Goal: Information Seeking & Learning: Learn about a topic

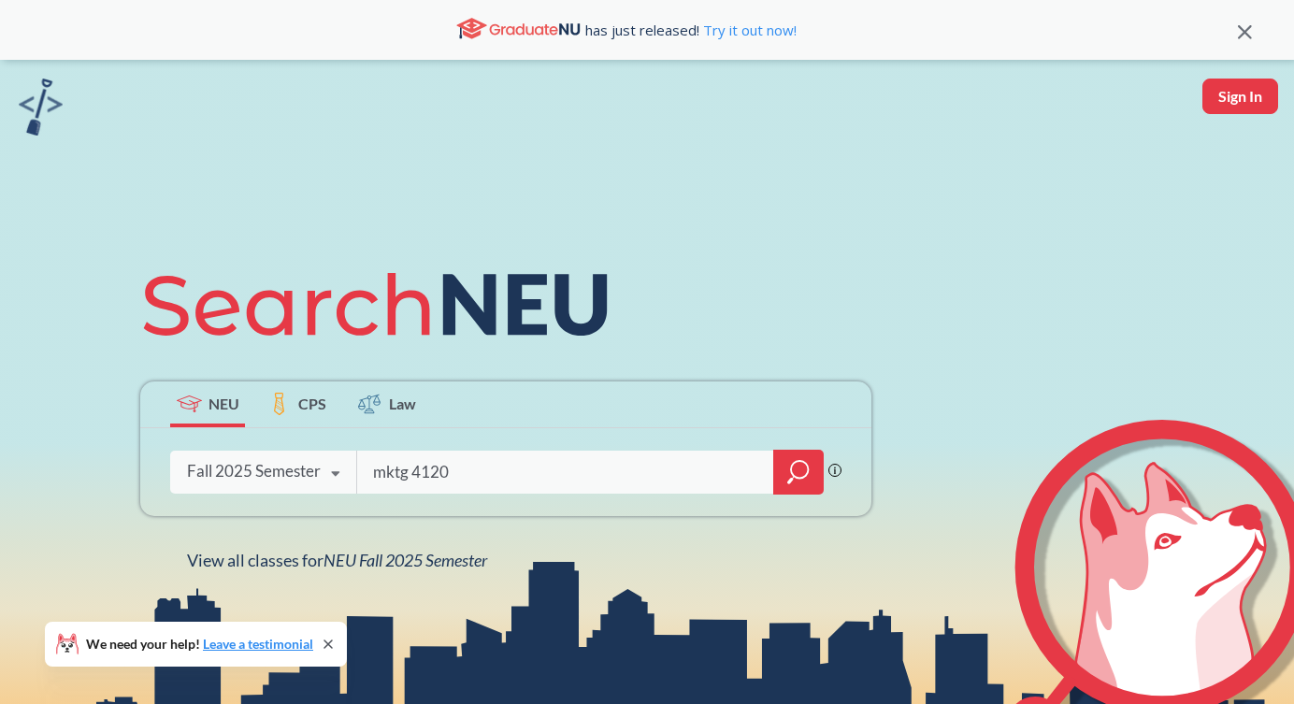
type input "mktg 4120"
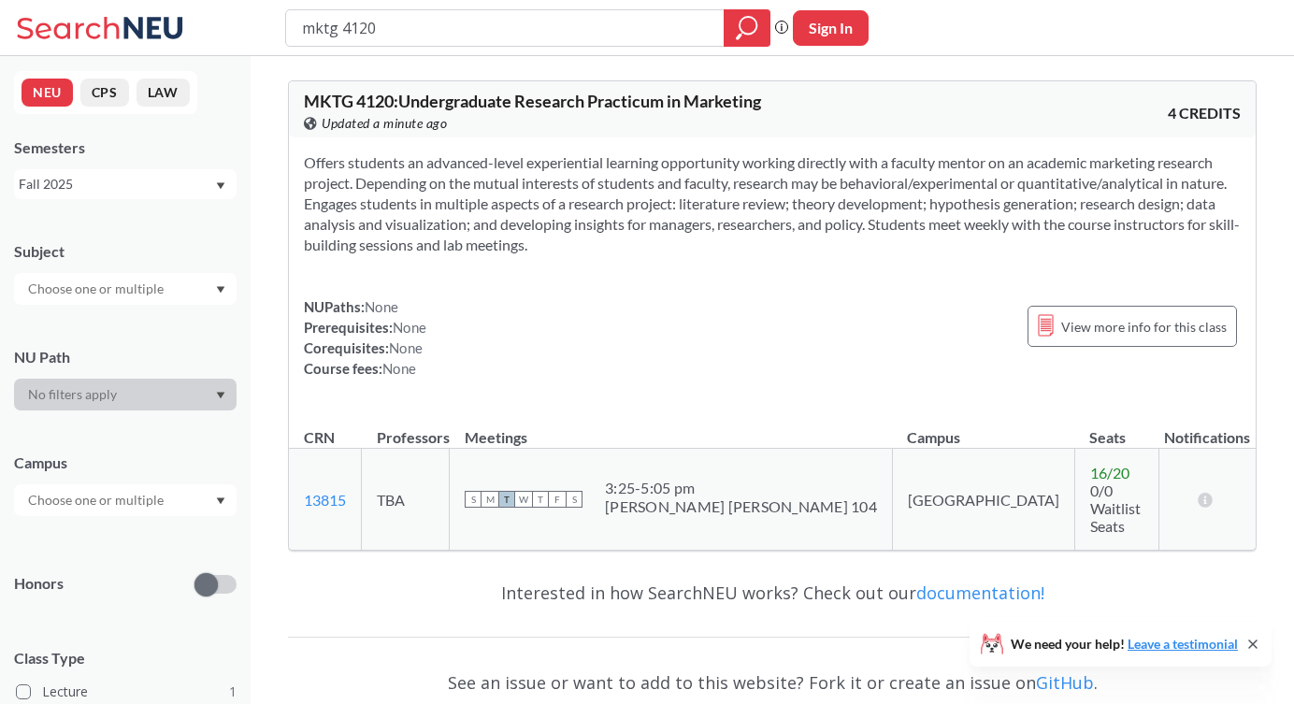
click at [641, 357] on div "NUPaths: None Prerequisites: None Corequisites: None Course fees: None View mor…" at bounding box center [772, 337] width 937 height 82
drag, startPoint x: 862, startPoint y: 485, endPoint x: 925, endPoint y: 485, distance: 62.6
click at [925, 485] on td "[GEOGRAPHIC_DATA]" at bounding box center [983, 500] width 182 height 102
click at [889, 346] on div "NUPaths: None Prerequisites: None Corequisites: None Course fees: None View mor…" at bounding box center [772, 337] width 937 height 82
click at [1118, 324] on span "View more info for this class" at bounding box center [1144, 326] width 166 height 23
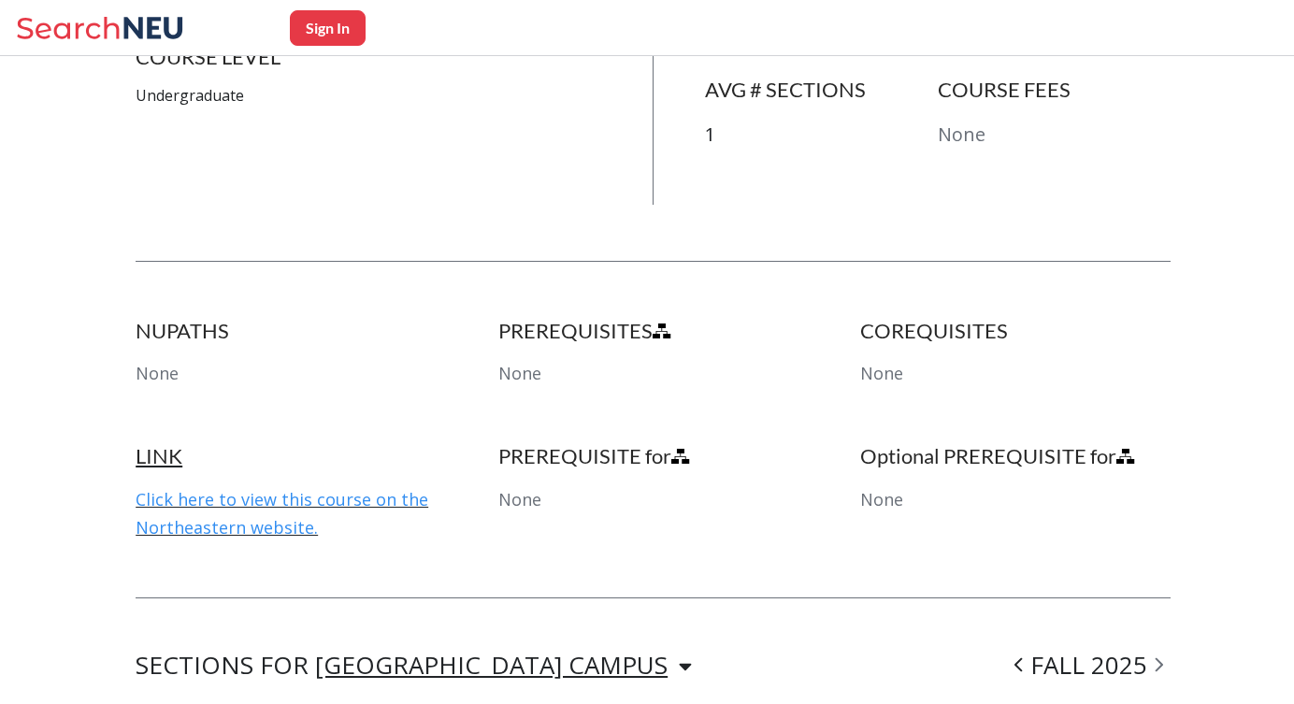
scroll to position [208, 0]
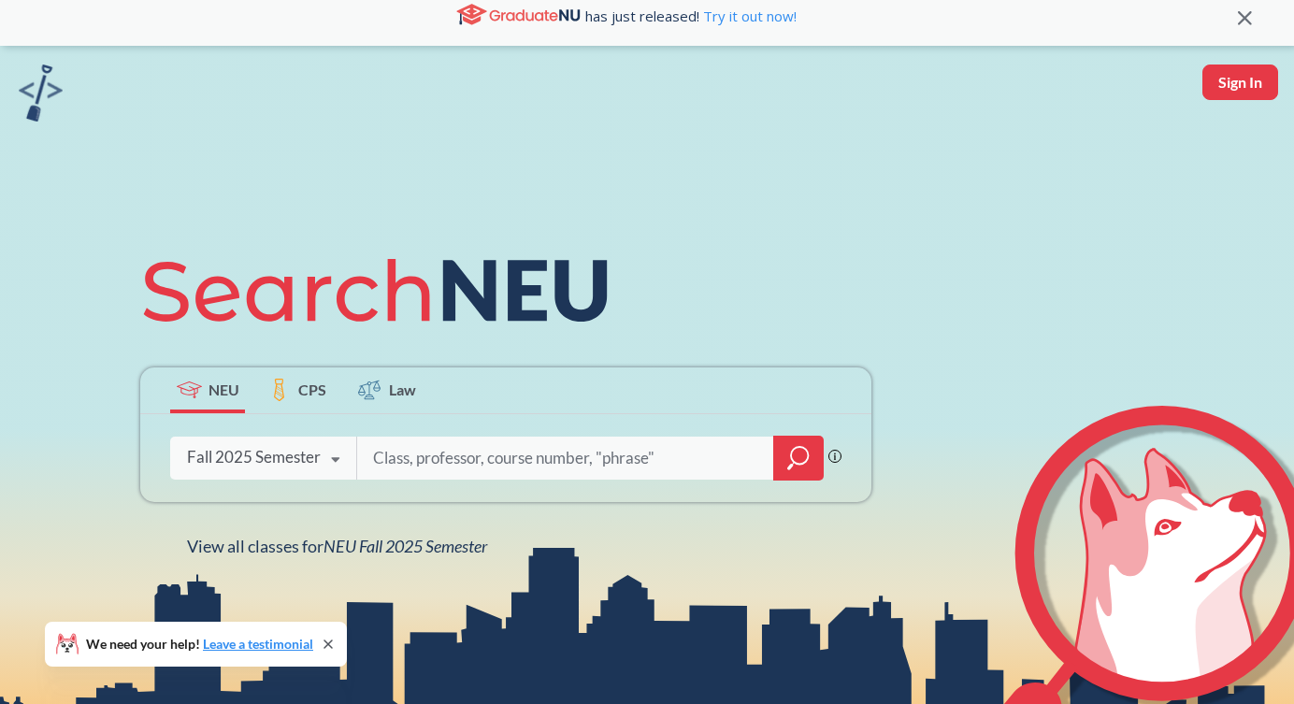
scroll to position [18, 0]
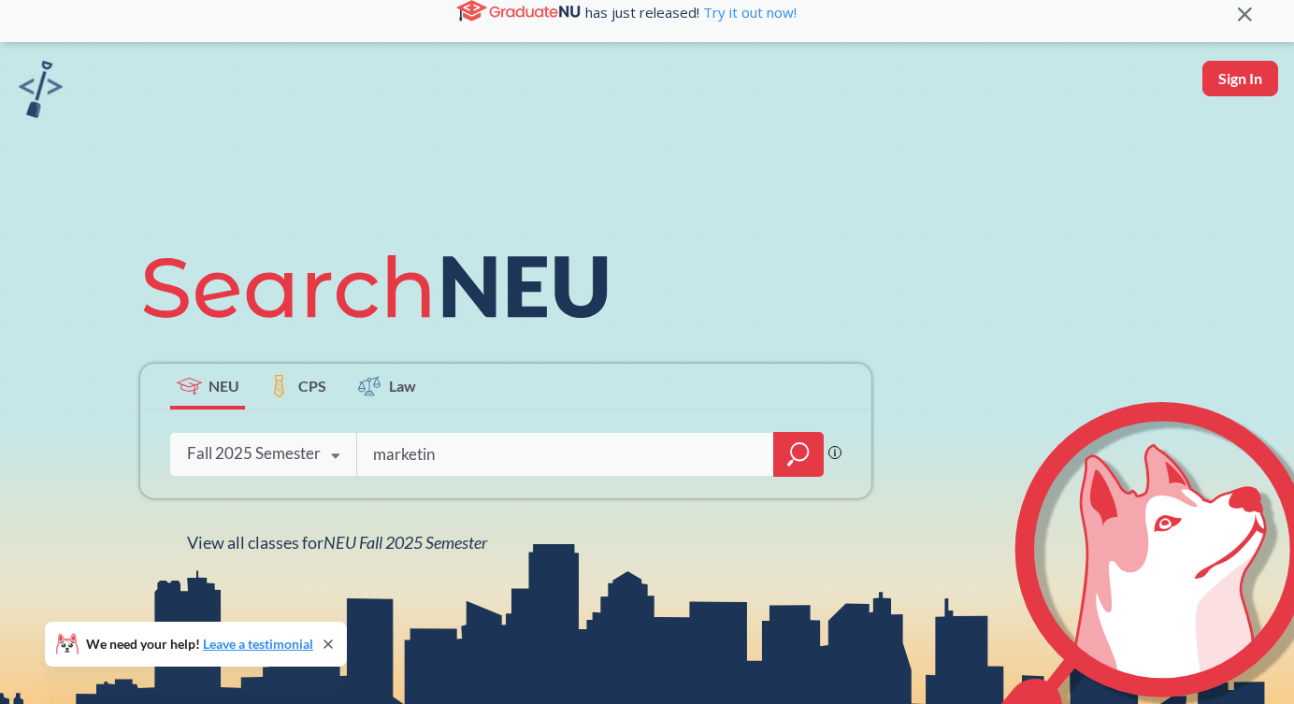
type input "marketing"
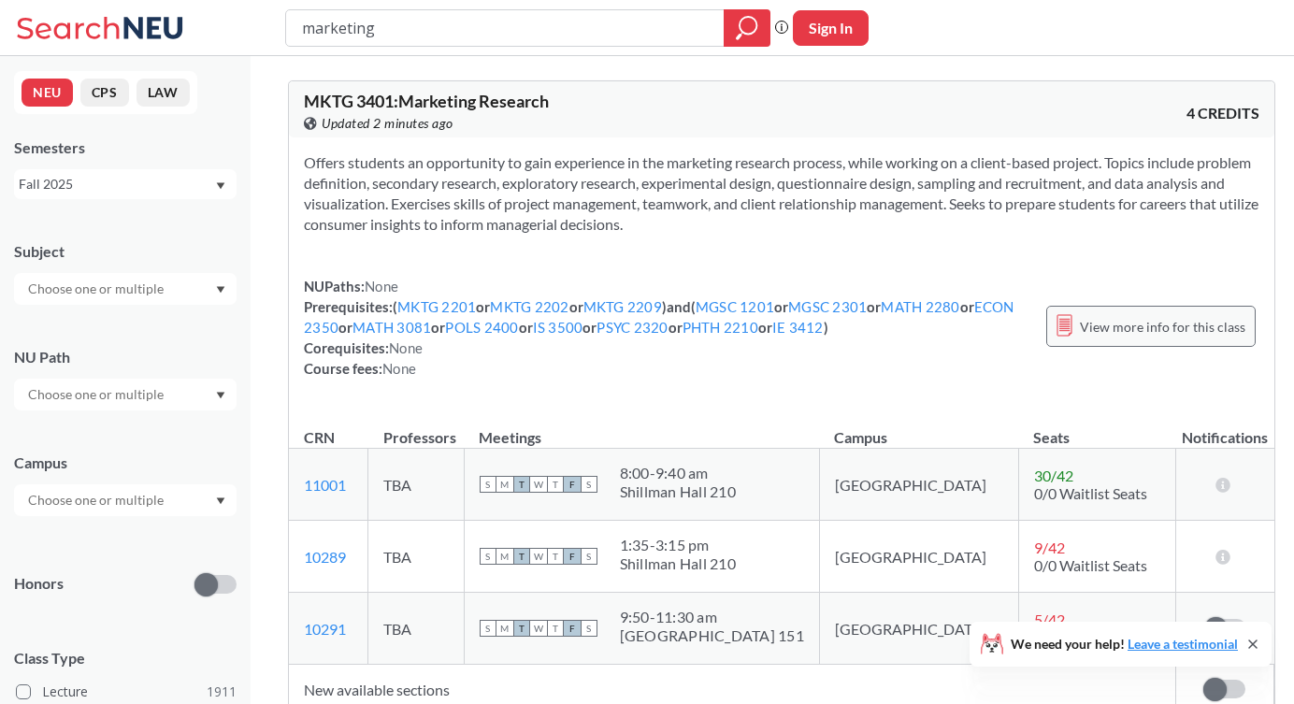
click at [1115, 331] on span "View more info for this class" at bounding box center [1163, 326] width 166 height 23
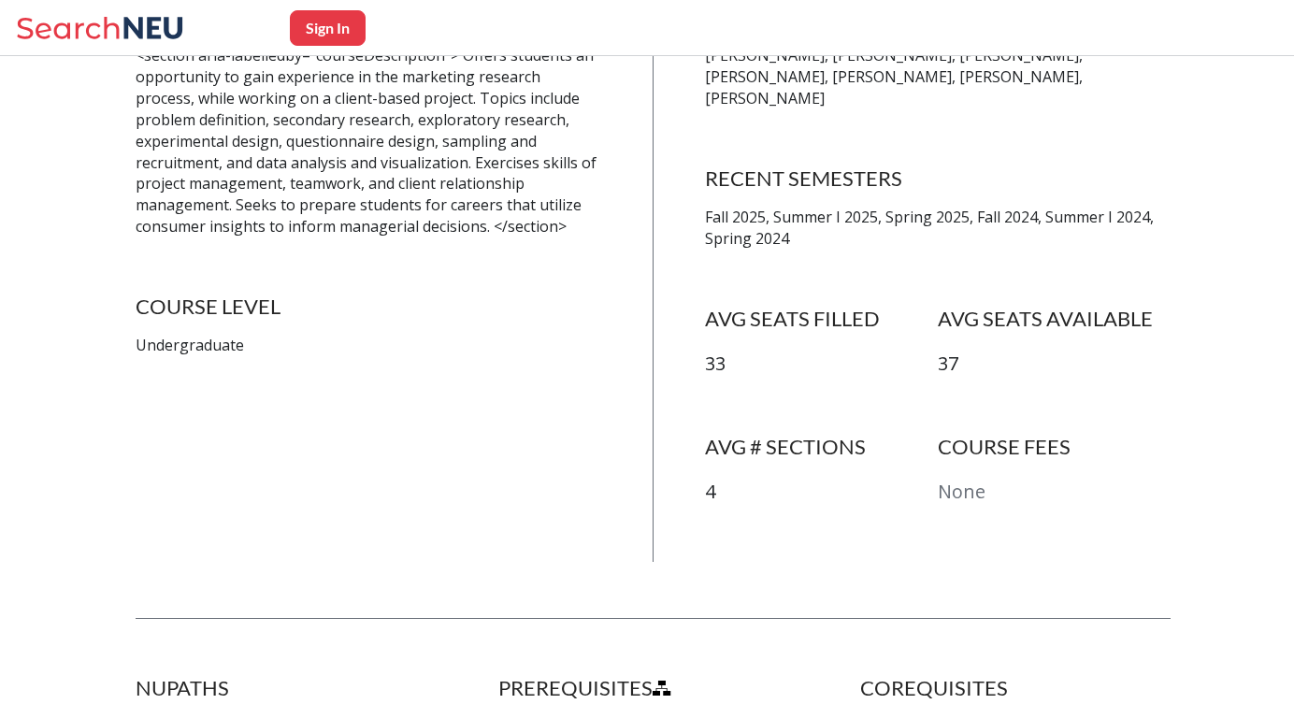
scroll to position [463, 0]
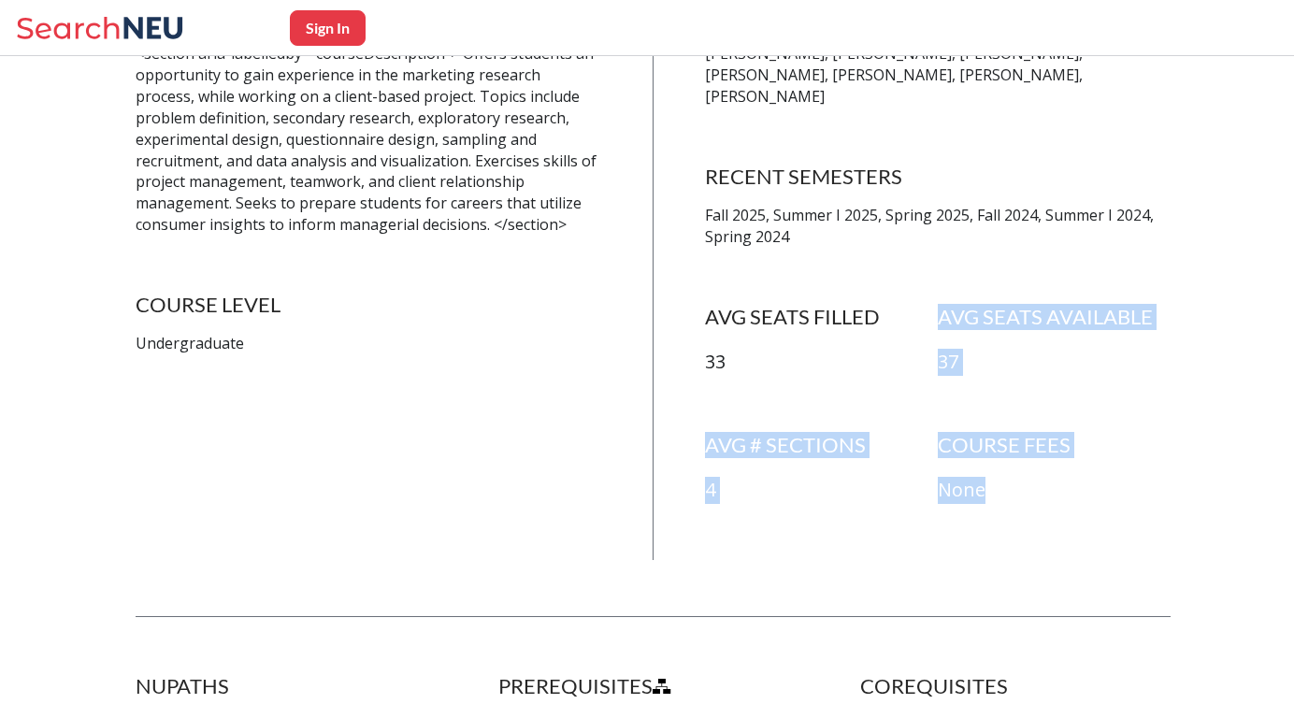
drag, startPoint x: 925, startPoint y: 401, endPoint x: 1015, endPoint y: 478, distance: 118.1
click at [1015, 478] on div "RECENT PROFESSORS [PERSON_NAME], [PERSON_NAME], [PERSON_NAME], [PERSON_NAME], […" at bounding box center [938, 281] width 466 height 558
click at [1015, 478] on div "AVG # SECTIONS 4 COURSE FEES None" at bounding box center [938, 496] width 466 height 128
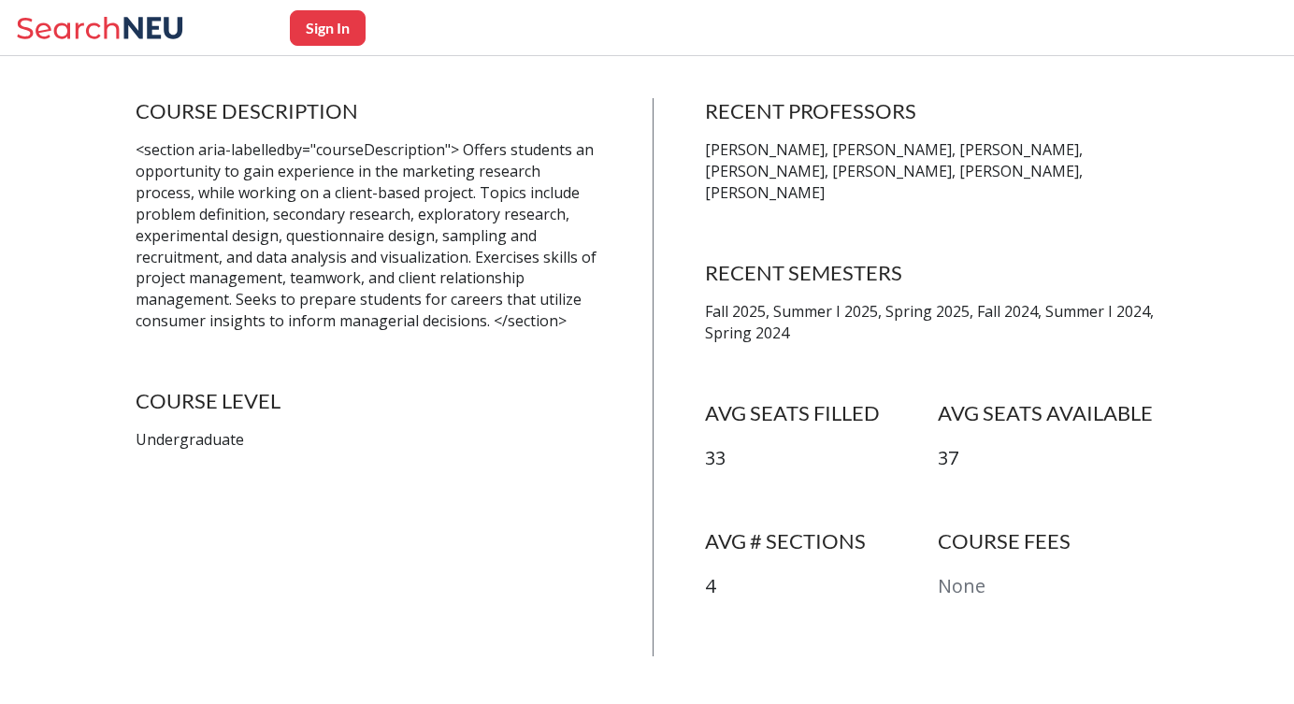
scroll to position [320, 0]
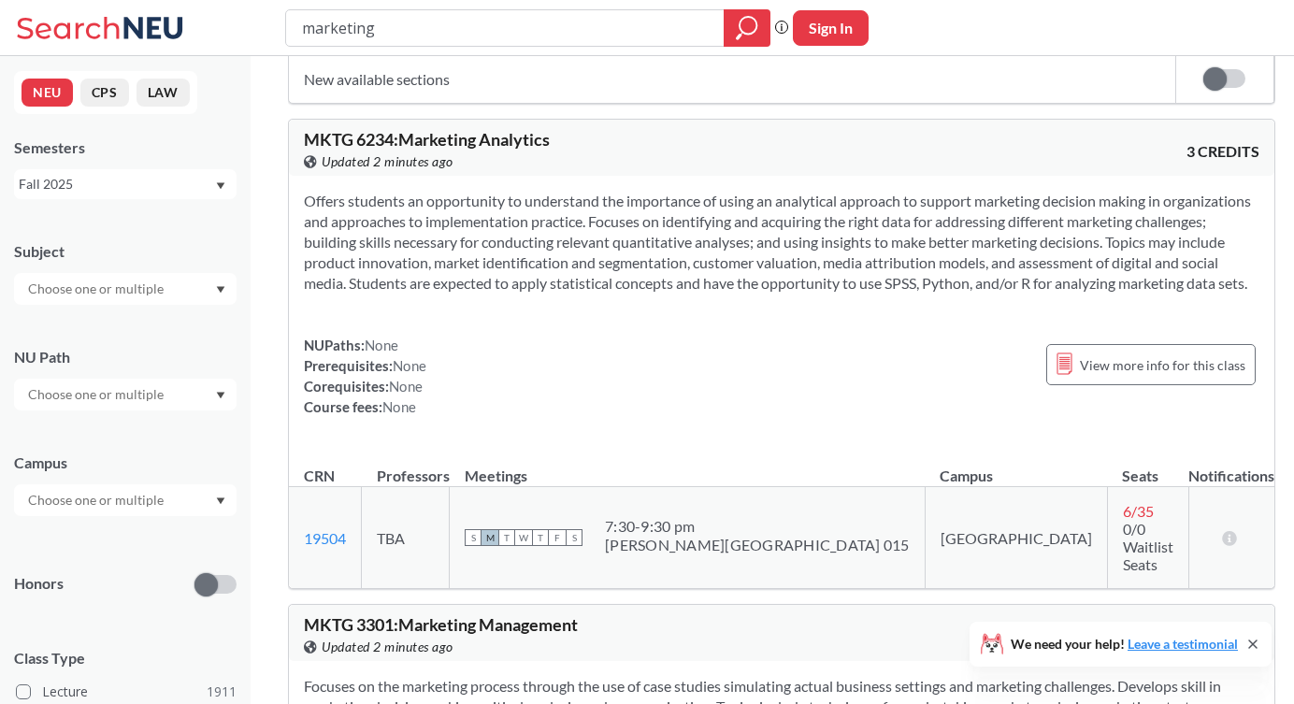
scroll to position [1138, 0]
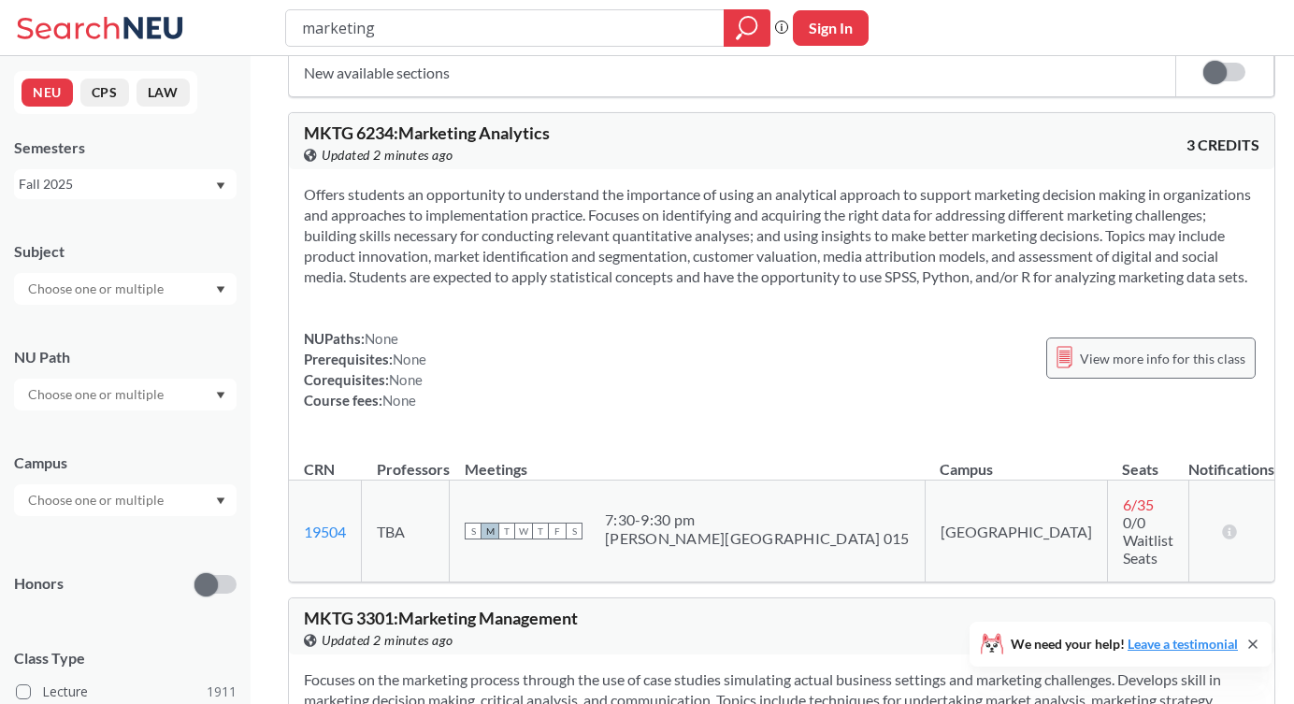
click at [1132, 370] on span "View more info for this class" at bounding box center [1163, 358] width 166 height 23
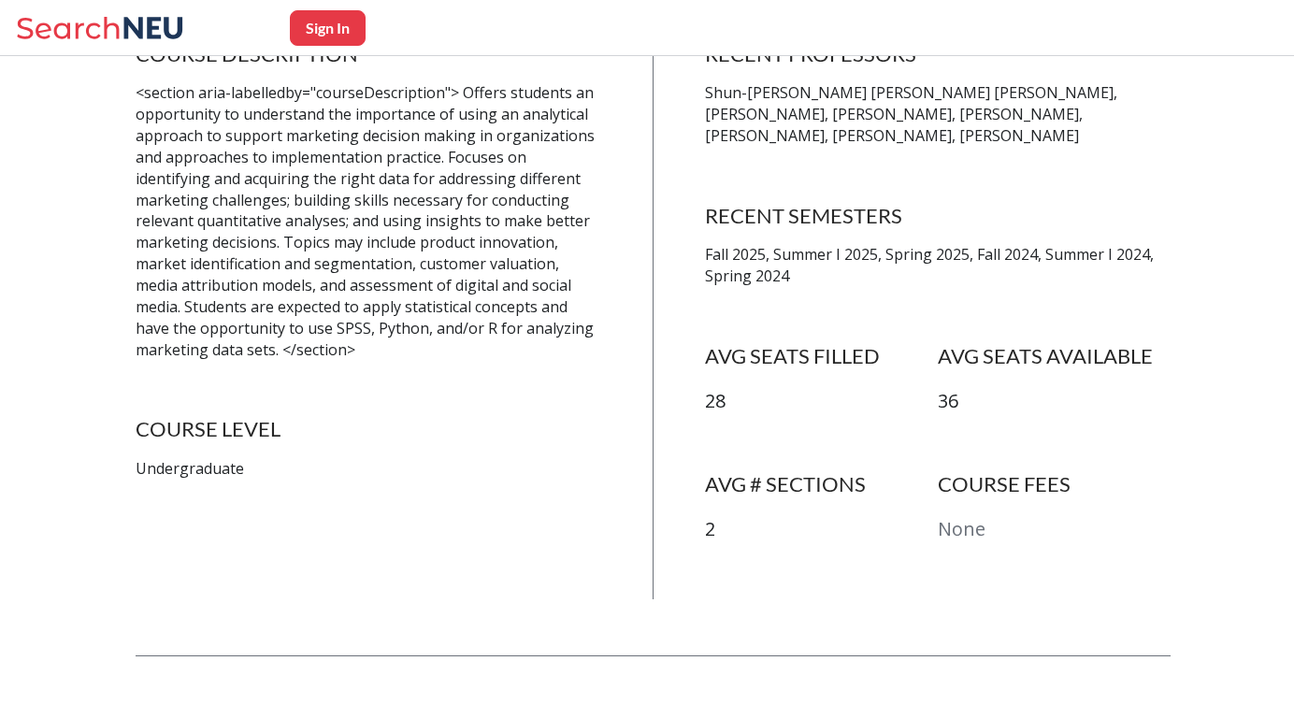
scroll to position [454, 0]
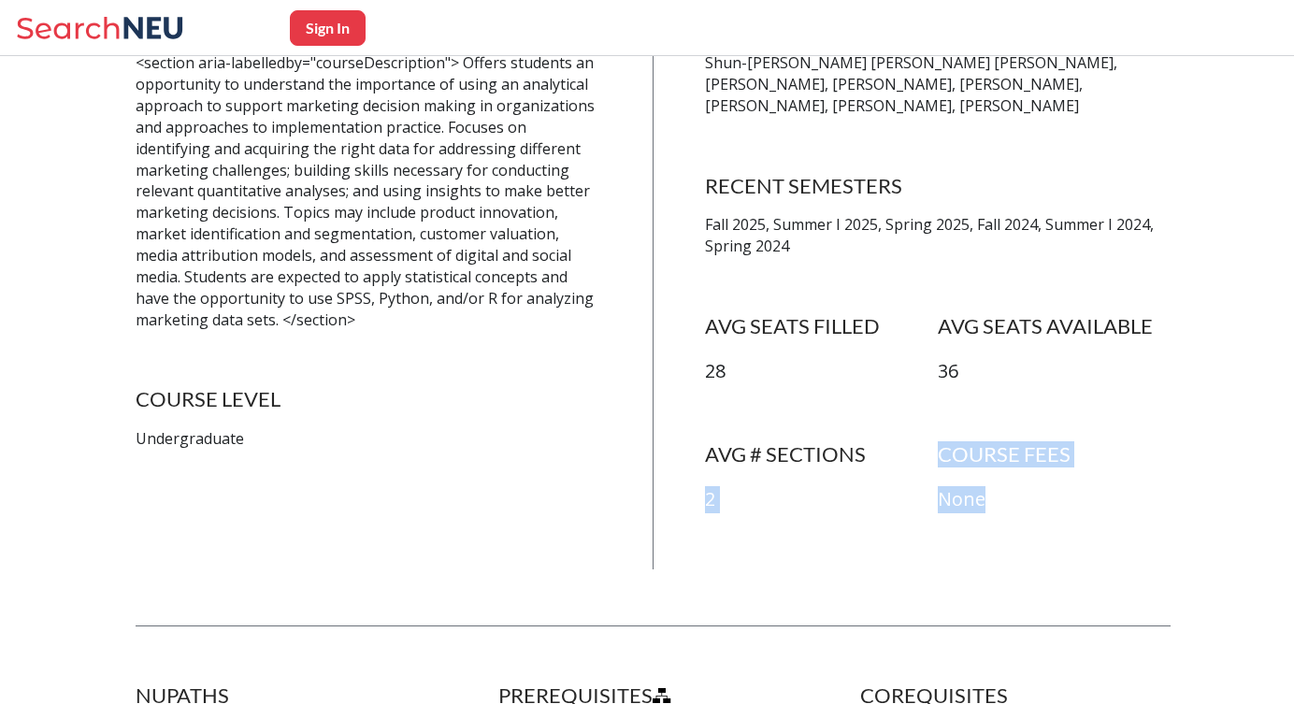
drag, startPoint x: 904, startPoint y: 418, endPoint x: 996, endPoint y: 483, distance: 112.6
click at [997, 483] on div "AVG # SECTIONS 2 COURSE FEES None" at bounding box center [938, 505] width 466 height 128
click at [996, 486] on p "None" at bounding box center [1054, 499] width 233 height 27
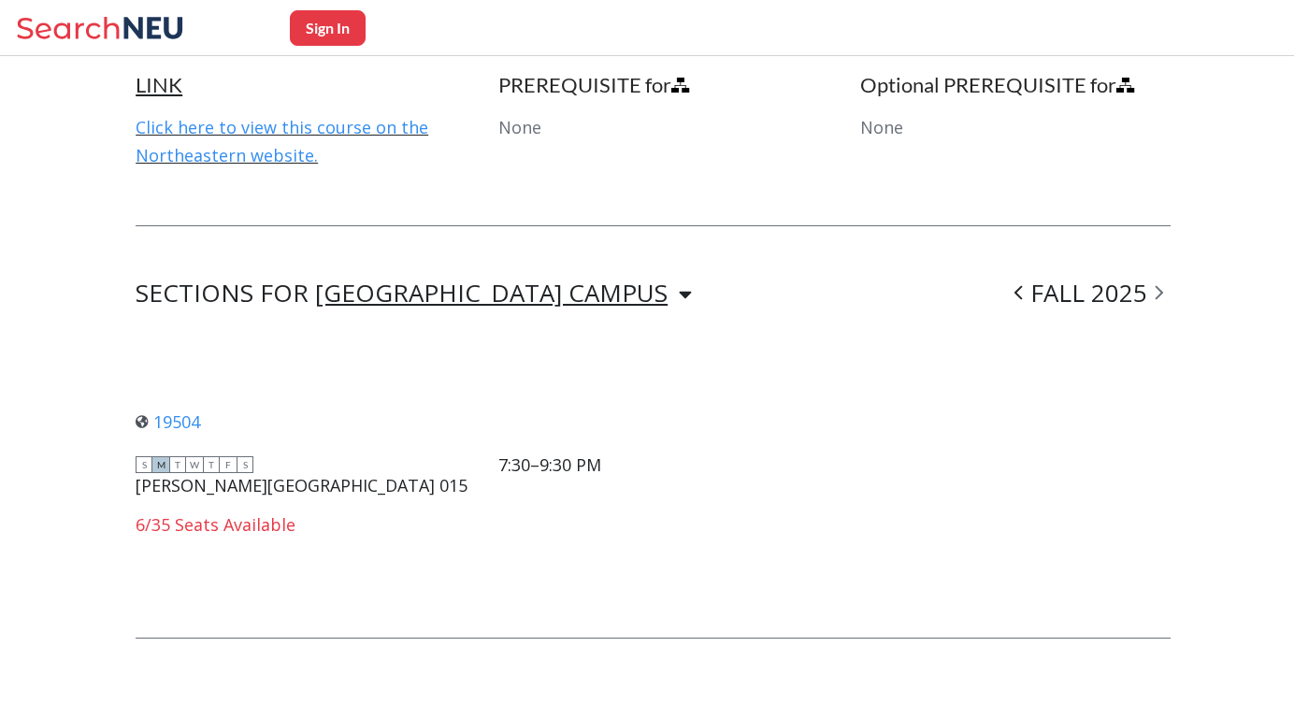
scroll to position [1188, 0]
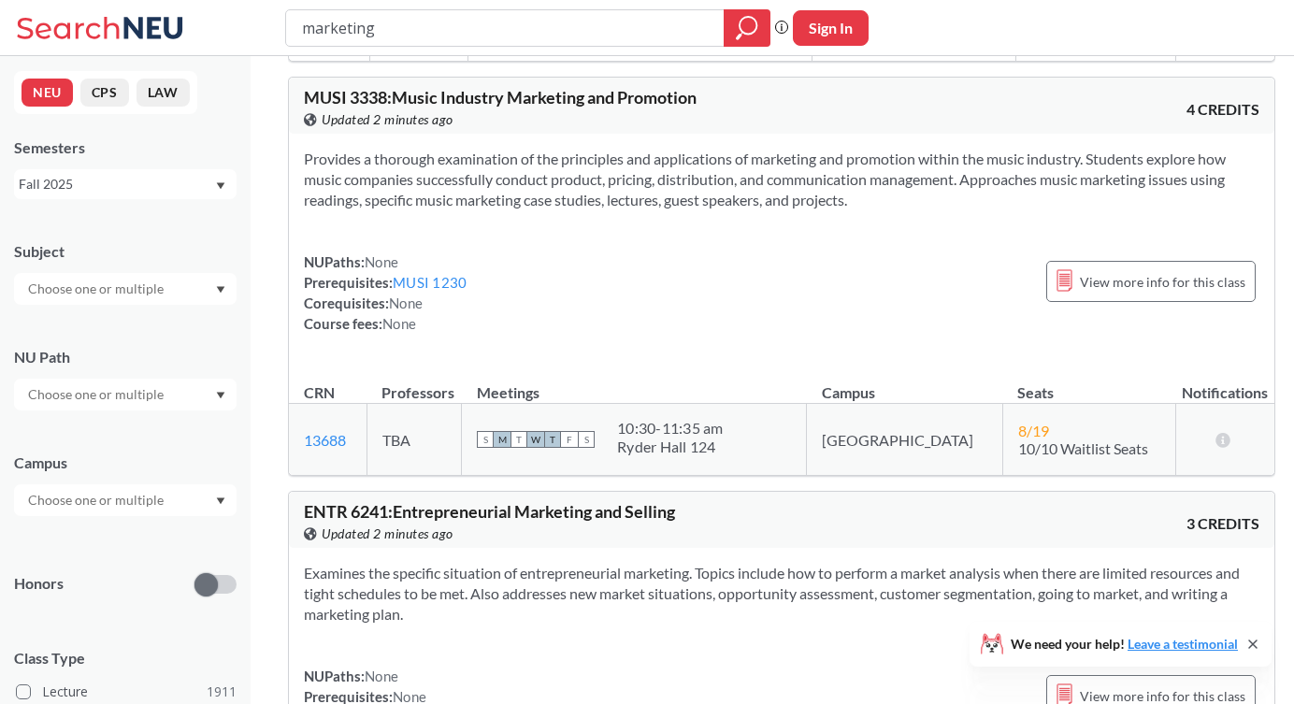
scroll to position [5794, 0]
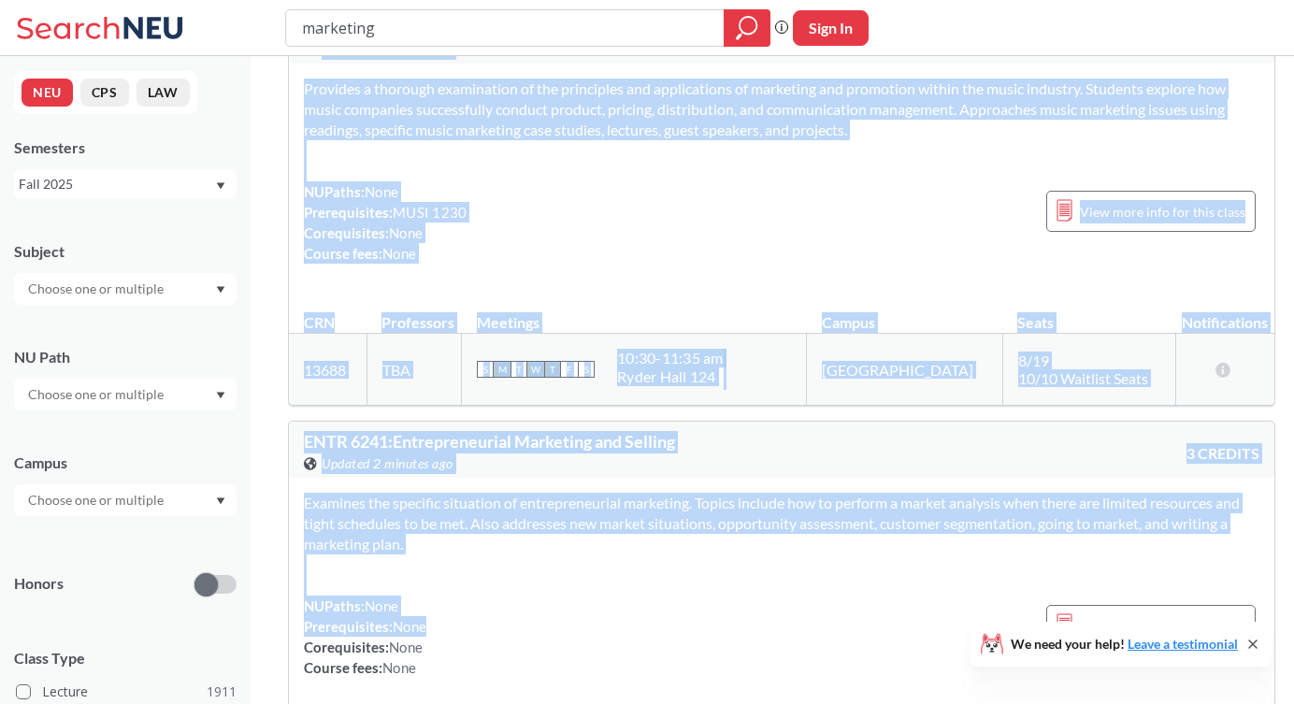
drag, startPoint x: 306, startPoint y: 192, endPoint x: 488, endPoint y: 535, distance: 388.6
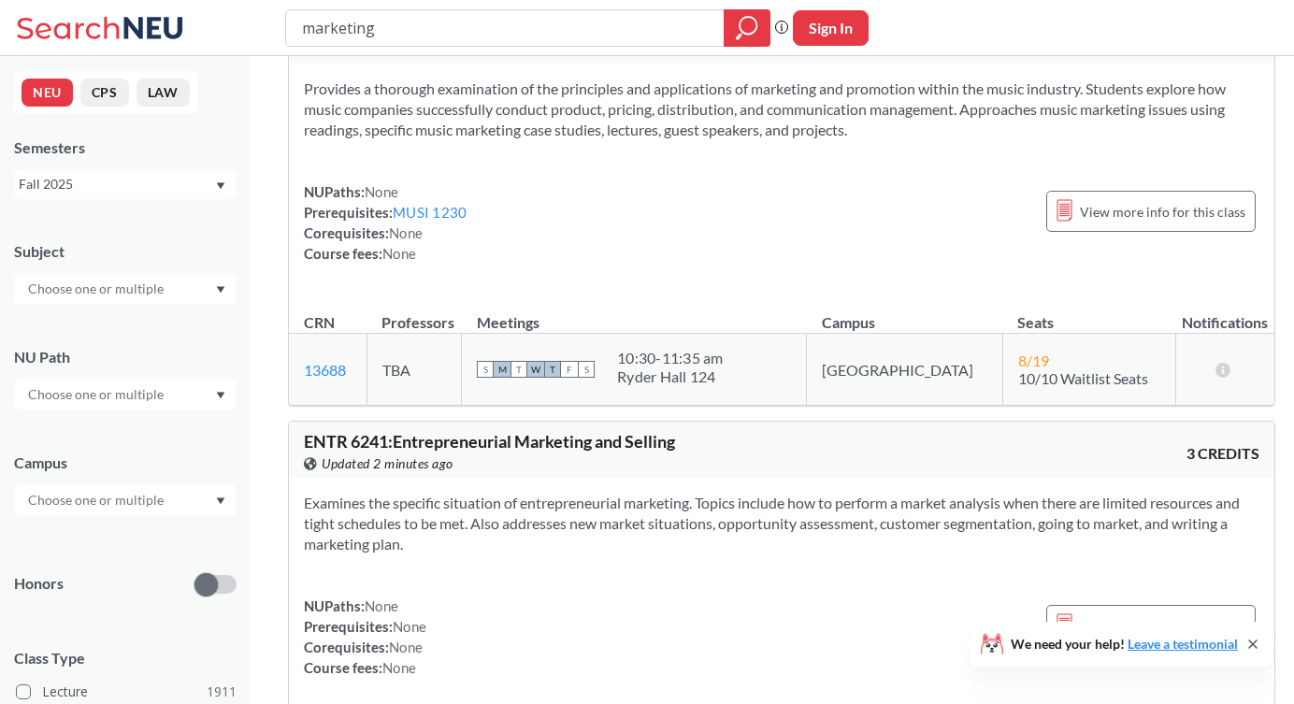
click at [475, 596] on div "NUPaths: None Prerequisites: None Corequisites: None Course fees: None View mor…" at bounding box center [782, 637] width 956 height 82
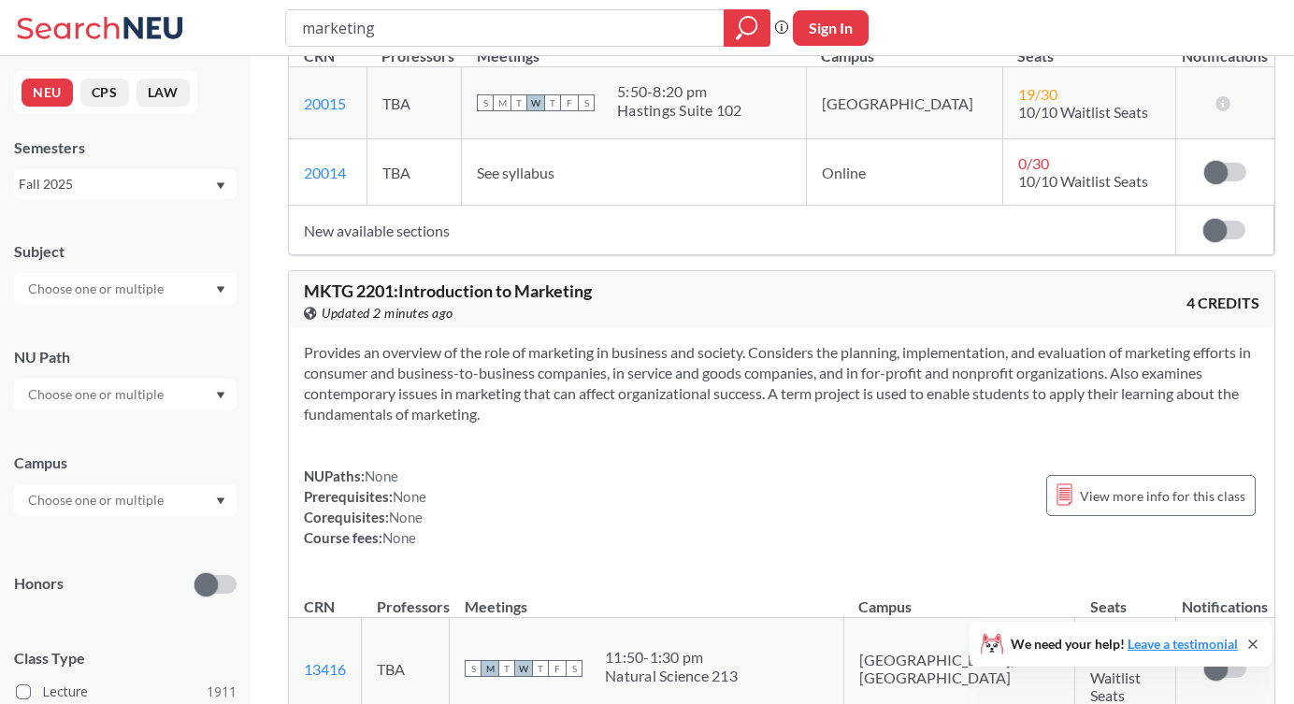
drag, startPoint x: 474, startPoint y: 583, endPoint x: 507, endPoint y: -123, distance: 706.7
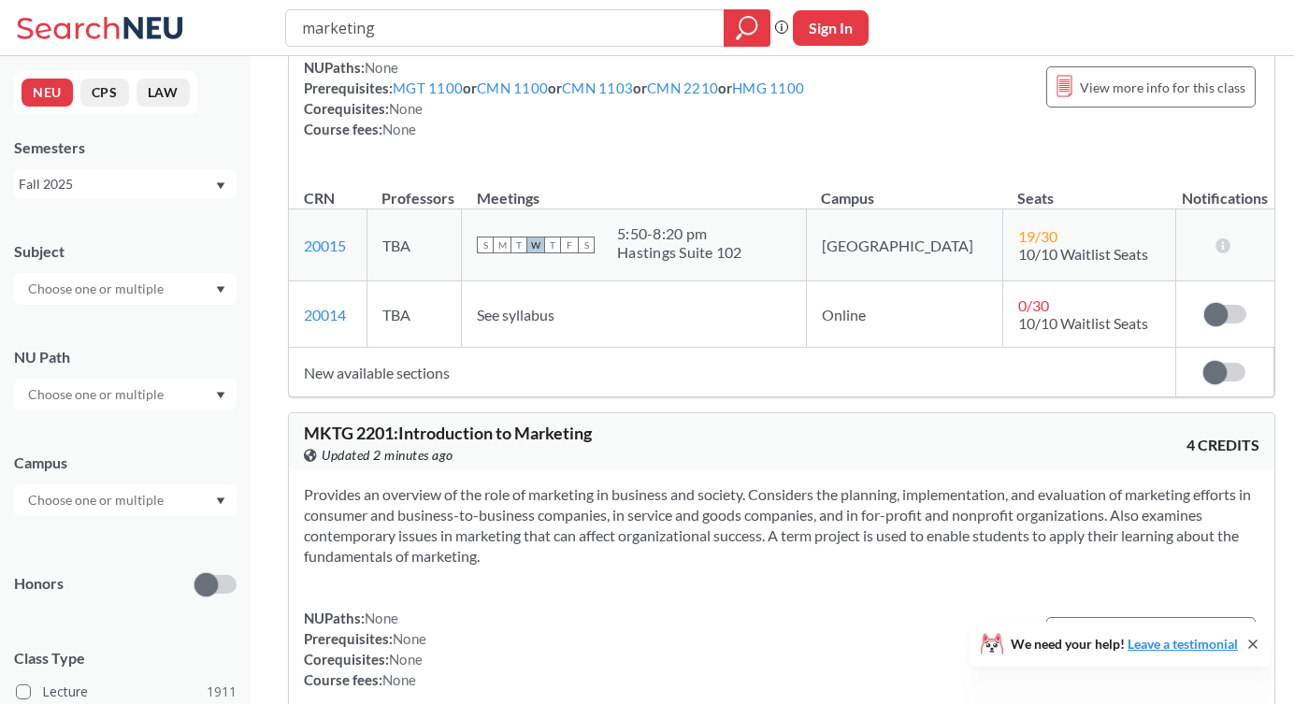
click at [466, 118] on div "NUPaths: None Prerequisites: MGT 1100 or CMN 1100 or CMN 1103 or CMN 2210 or HM…" at bounding box center [554, 98] width 500 height 82
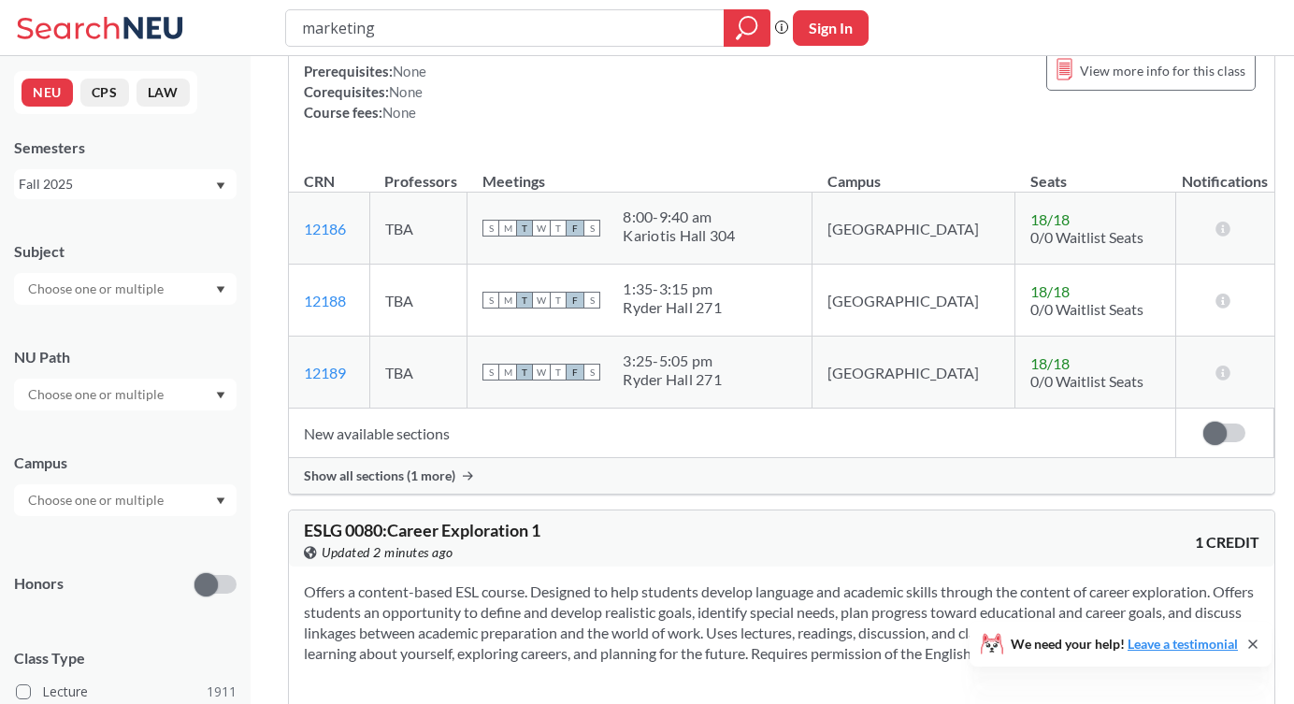
scroll to position [8252, 0]
